Goal: Task Accomplishment & Management: Manage account settings

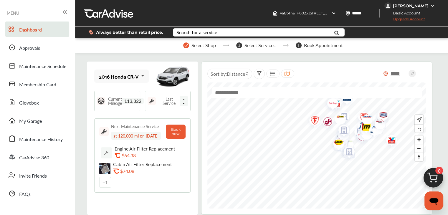
click at [405, 5] on div "[PERSON_NAME]" at bounding box center [411, 5] width 36 height 5
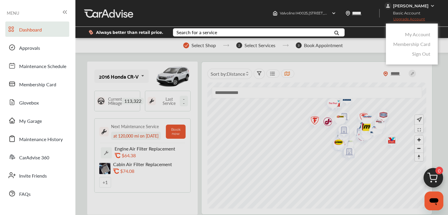
click at [414, 34] on link "My Account" at bounding box center [417, 34] width 25 height 7
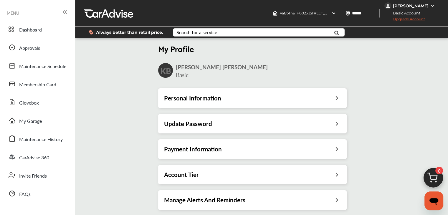
click at [213, 154] on div "Payment Information" at bounding box center [252, 148] width 189 height 19
click at [194, 152] on h3 "Payment Information" at bounding box center [193, 149] width 58 height 8
